Goal: Information Seeking & Learning: Learn about a topic

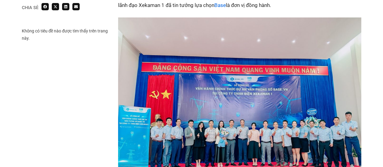
scroll to position [757, 0]
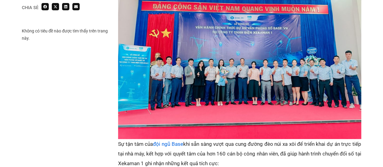
click at [246, 68] on img at bounding box center [239, 47] width 243 height 182
click at [256, 70] on img at bounding box center [239, 47] width 243 height 182
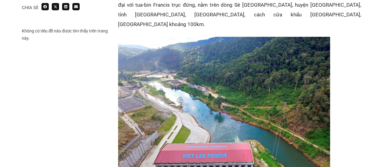
scroll to position [363, 0]
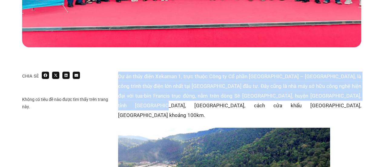
drag, startPoint x: 118, startPoint y: 77, endPoint x: 134, endPoint y: 105, distance: 32.4
click at [134, 105] on p "Dự án thủy điện Xekaman 1, trực thuộc Công ty Cổ phần [GEOGRAPHIC_DATA] – [GEOG…" at bounding box center [239, 95] width 243 height 48
click at [155, 100] on p "Dự án thủy điện Xekaman 1, trực thuộc Công ty Cổ phần [GEOGRAPHIC_DATA] – [GEOG…" at bounding box center [239, 95] width 243 height 48
drag, startPoint x: 119, startPoint y: 76, endPoint x: 135, endPoint y: 105, distance: 33.6
click at [135, 105] on p "Dự án thủy điện Xekaman 1, trực thuộc Công ty Cổ phần [GEOGRAPHIC_DATA] – [GEOG…" at bounding box center [239, 95] width 243 height 48
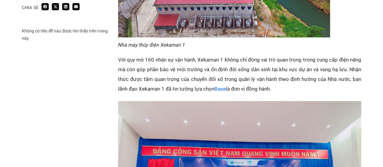
scroll to position [575, 0]
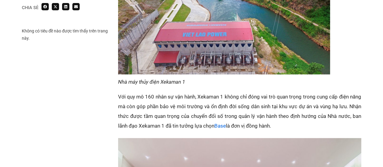
drag, startPoint x: 119, startPoint y: 86, endPoint x: 276, endPoint y: 118, distance: 160.2
click at [276, 118] on p "Với quy mô 160 nhân sự vận hành, Xekaman 1 không chỉ đóng vai trò quan trọng tr…" at bounding box center [239, 111] width 243 height 39
copy p "Với quy mô 160 nhân sự vận hành, Xekaman 1 không chỉ đóng vai trò quan trọng tr…"
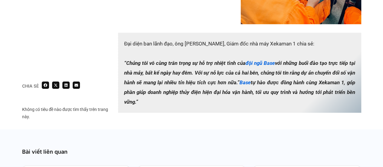
scroll to position [1029, 0]
